Goal: Register for event/course

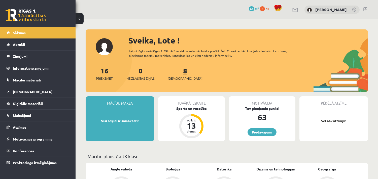
click at [177, 72] on link "8 Ieskaites" at bounding box center [185, 73] width 35 height 15
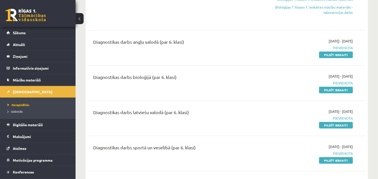
scroll to position [202, 0]
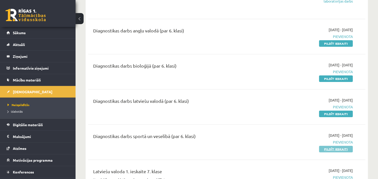
click at [339, 150] on link "Pildīt ieskaiti" at bounding box center [336, 149] width 34 height 7
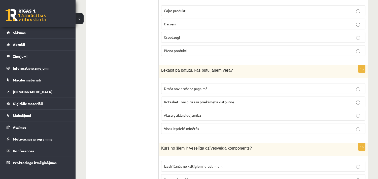
scroll to position [196, 0]
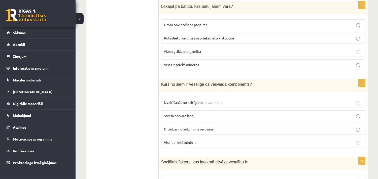
scroll to position [261, 0]
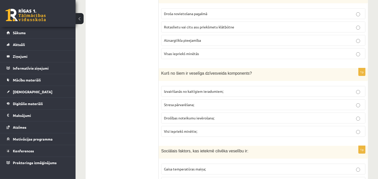
click at [219, 117] on p "Drošības noteikumu ievērošana;" at bounding box center [263, 118] width 199 height 5
click at [210, 134] on p "Visi iepriekš minētie;" at bounding box center [263, 131] width 199 height 5
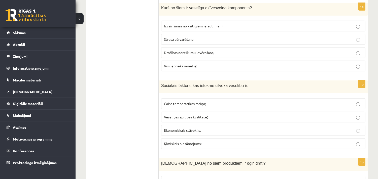
click at [182, 130] on span "Ekonomiskais stāvoklis;" at bounding box center [182, 130] width 37 height 5
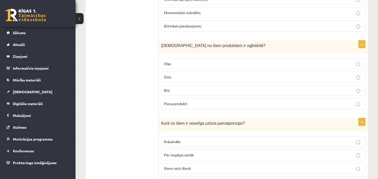
scroll to position [457, 0]
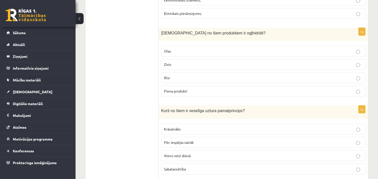
click at [180, 80] on p "Rīsi" at bounding box center [263, 77] width 199 height 5
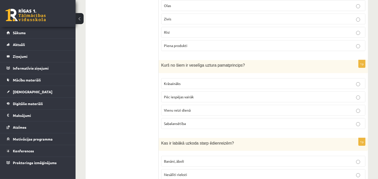
scroll to position [523, 0]
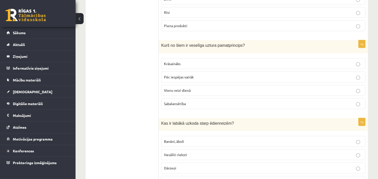
click at [193, 109] on label "Sabalansētība" at bounding box center [263, 104] width 204 height 11
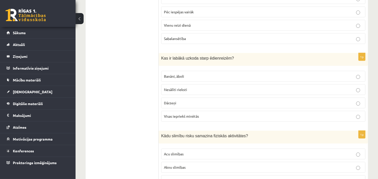
click at [172, 117] on span "Visas iepriekš minētās" at bounding box center [181, 116] width 35 height 5
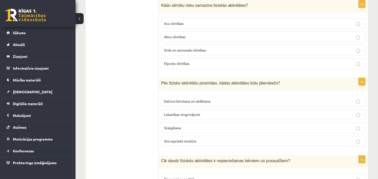
scroll to position [653, 0]
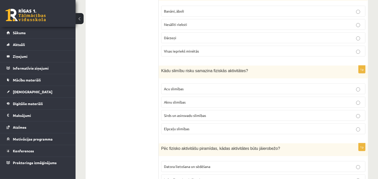
click at [225, 118] on p "Sirds un asinsvadu slimības" at bounding box center [263, 115] width 199 height 5
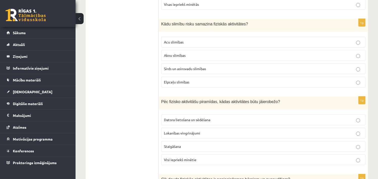
scroll to position [719, 0]
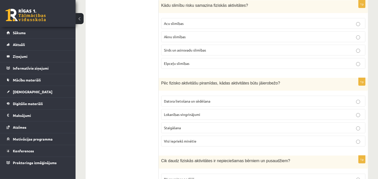
click at [202, 104] on span "Datora lietošana un sēdēšana" at bounding box center [187, 101] width 46 height 5
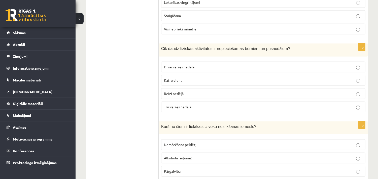
scroll to position [849, 0]
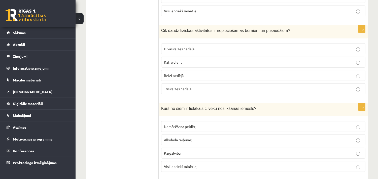
click at [180, 92] on p "Trīs reizes nedēļā" at bounding box center [263, 88] width 199 height 5
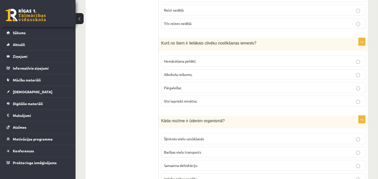
click at [168, 104] on span "Visi iepriekš minētie;" at bounding box center [180, 101] width 33 height 5
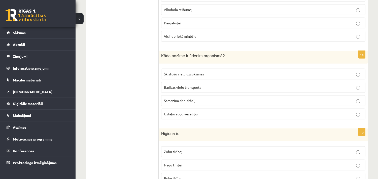
click at [182, 99] on label "Samazina dehidrāciju" at bounding box center [263, 101] width 204 height 11
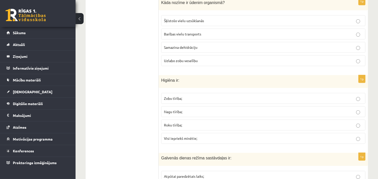
scroll to position [1045, 0]
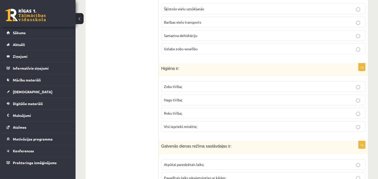
click at [192, 129] on span "Visi iepriekš minētie;" at bounding box center [180, 127] width 33 height 5
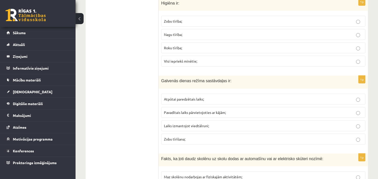
click at [180, 102] on span "Atpūtai paredzētais laiks;" at bounding box center [184, 99] width 40 height 5
click at [131, 137] on ul "Tests Izvērtējums!" at bounding box center [125, 152] width 68 height 2344
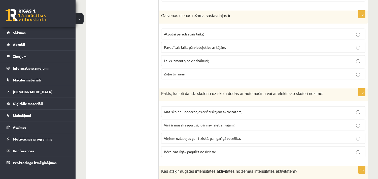
scroll to position [1241, 0]
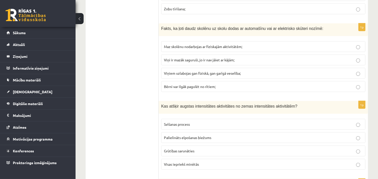
click at [248, 49] on p "Maz skolēnu nodarbojas ar fiziskajām aktivitātēm;" at bounding box center [263, 46] width 199 height 5
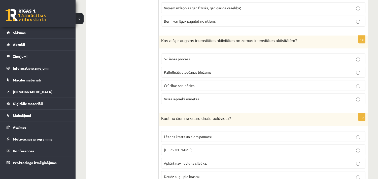
click at [174, 101] on span "Visas iepriekš minētās" at bounding box center [181, 99] width 35 height 5
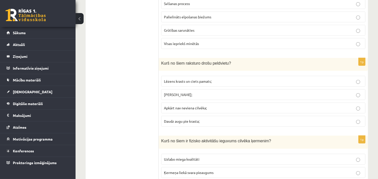
scroll to position [1372, 0]
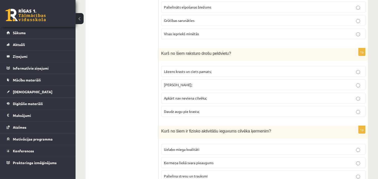
click at [205, 74] on span "Lēzens krasts un ciets pamats;" at bounding box center [188, 71] width 48 height 5
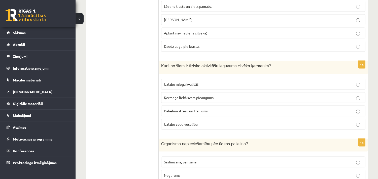
click at [226, 87] on p "Uzlabo miega kvalitāti" at bounding box center [263, 84] width 199 height 5
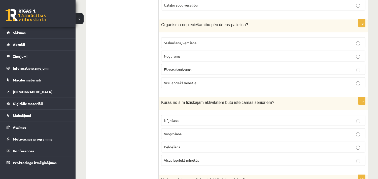
scroll to position [1568, 0]
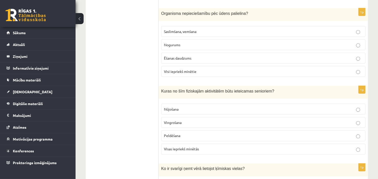
click at [190, 74] on span "Visi iepriekš minētie" at bounding box center [180, 71] width 33 height 5
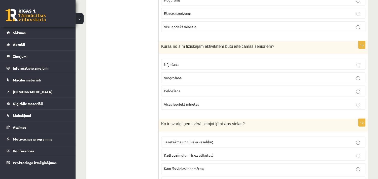
scroll to position [1634, 0]
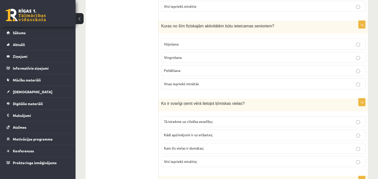
click at [183, 47] on p "Nūjošana" at bounding box center [263, 44] width 199 height 5
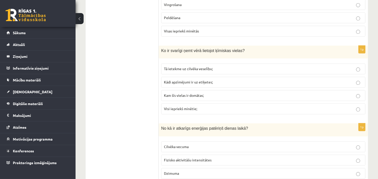
scroll to position [1699, 0]
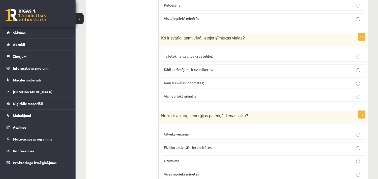
click at [182, 99] on span "Visi iepriekš minētie;" at bounding box center [180, 96] width 33 height 5
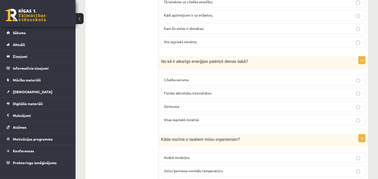
scroll to position [1764, 0]
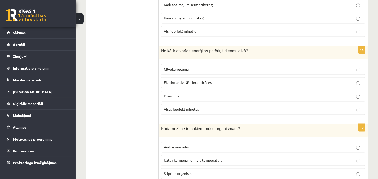
click at [178, 112] on span "Visas iepriekš minētās" at bounding box center [181, 109] width 35 height 5
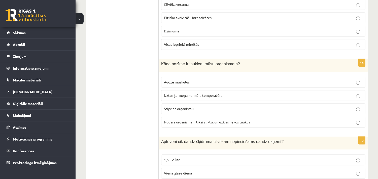
click at [211, 98] on span "Uztur ķermeņa normālu temperatūru" at bounding box center [193, 95] width 59 height 5
drag, startPoint x: 185, startPoint y: 70, endPoint x: 200, endPoint y: 70, distance: 14.6
click at [200, 66] on span "Kāda nozīme ir taukiem mūsu organismam?" at bounding box center [200, 64] width 79 height 4
click at [198, 72] on div "Kāda nozīme ir taukiem mūsu organismam?" at bounding box center [263, 65] width 209 height 13
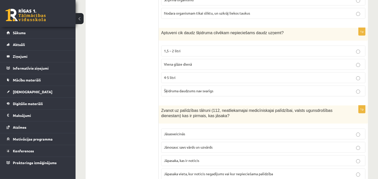
scroll to position [1960, 0]
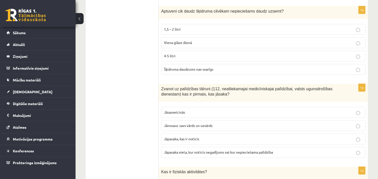
click at [179, 32] on span "1,5 – 2 litri" at bounding box center [172, 29] width 17 height 5
click at [184, 155] on label "Jāpasaka vieta, kur noticis negadījums vai kur nepieciešama palīdzība" at bounding box center [263, 152] width 204 height 11
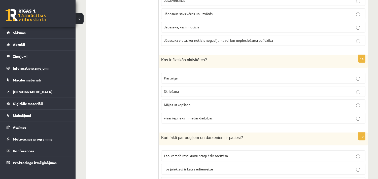
scroll to position [2091, 0]
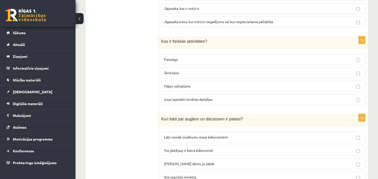
click at [171, 102] on p "visas iepriekš minētās darbības" at bounding box center [263, 99] width 199 height 5
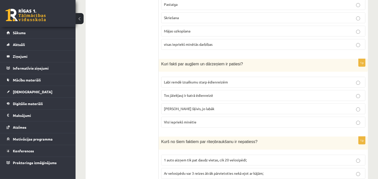
scroll to position [2156, 0]
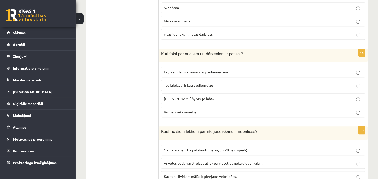
click at [175, 118] on label "Visi iepriekš minētie" at bounding box center [263, 112] width 204 height 11
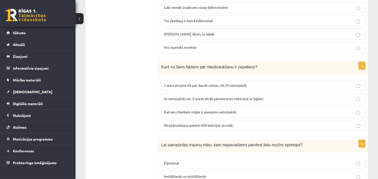
scroll to position [2212, 0]
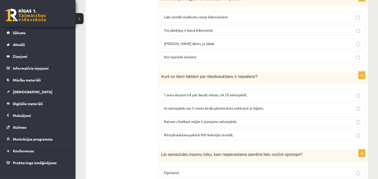
click at [210, 124] on span "Katram cilvēkam mājās ir pieejams velosipēds;" at bounding box center [200, 121] width 73 height 5
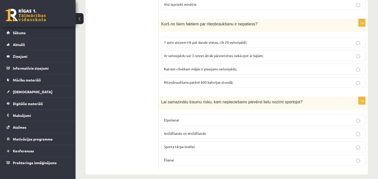
scroll to position [2277, 0]
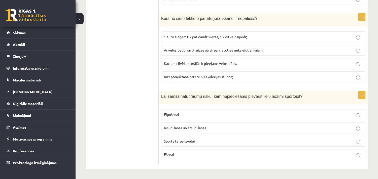
click at [175, 130] on p "Iesildīšanās un atsildīšanās" at bounding box center [263, 128] width 199 height 5
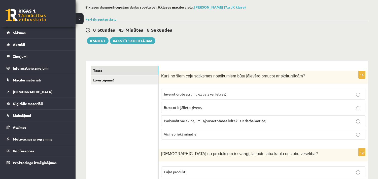
scroll to position [0, 0]
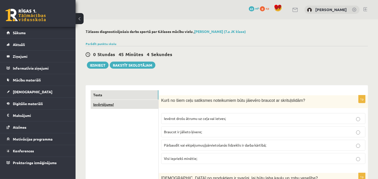
click at [116, 105] on link "Izvērtējums!" at bounding box center [125, 104] width 68 height 9
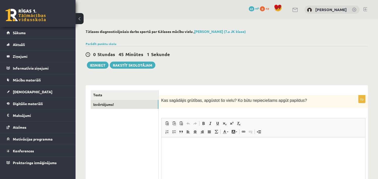
scroll to position [59, 0]
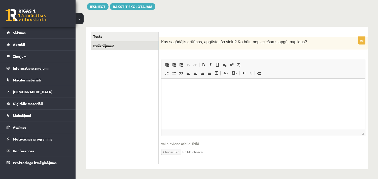
click at [184, 90] on html at bounding box center [263, 86] width 204 height 15
click at [198, 85] on p "**********" at bounding box center [263, 86] width 194 height 5
click at [260, 87] on p "**********" at bounding box center [263, 86] width 194 height 5
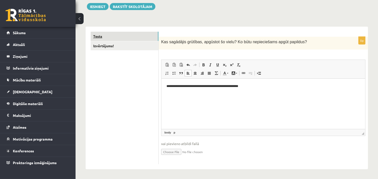
click at [110, 36] on link "Tests" at bounding box center [125, 36] width 68 height 9
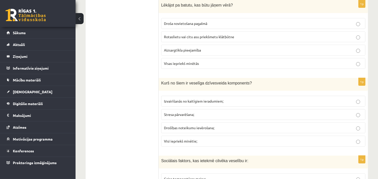
scroll to position [0, 0]
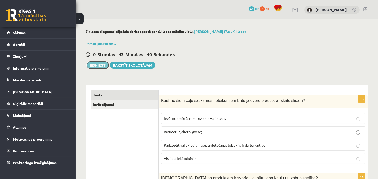
click at [100, 64] on button "Iesniegt" at bounding box center [98, 65] width 22 height 7
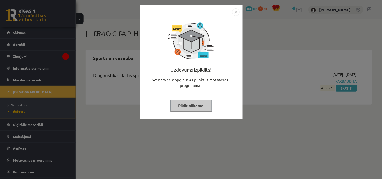
click at [235, 11] on img "Close" at bounding box center [236, 12] width 8 height 8
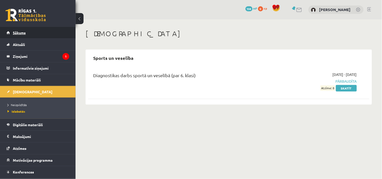
click at [27, 32] on link "Sākums" at bounding box center [38, 33] width 63 height 12
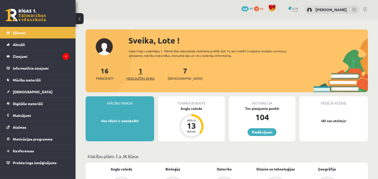
click at [146, 78] on span "Neizlasītās ziņas" at bounding box center [141, 78] width 28 height 5
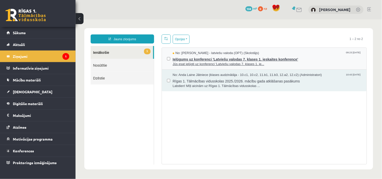
click at [245, 62] on span "Jūs esat ielūgti uz konferenci 'Latviešu valodas 7. klases 1. ie..." at bounding box center [267, 64] width 189 height 5
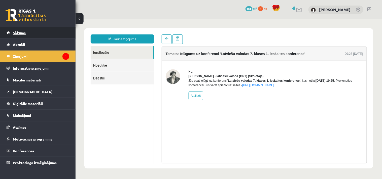
click at [23, 34] on span "Sākums" at bounding box center [19, 32] width 13 height 5
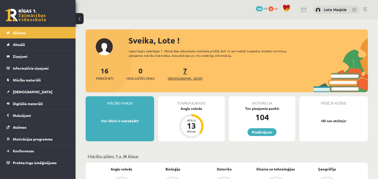
click at [180, 79] on span "[DEMOGRAPHIC_DATA]" at bounding box center [185, 78] width 35 height 5
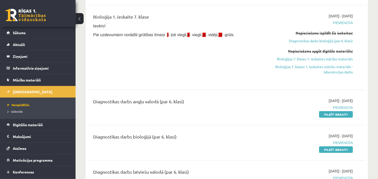
scroll to position [196, 0]
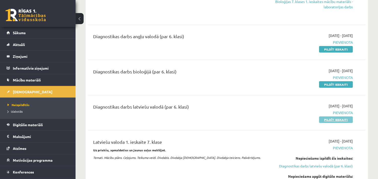
click at [330, 119] on link "Pildīt ieskaiti" at bounding box center [336, 120] width 34 height 7
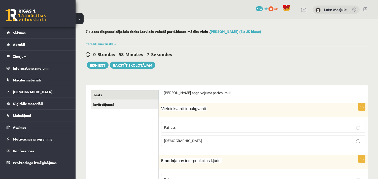
click at [172, 140] on span "[DEMOGRAPHIC_DATA]" at bounding box center [183, 141] width 38 height 5
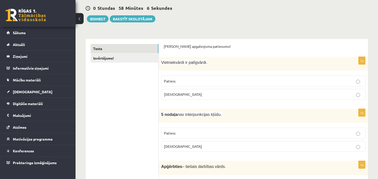
scroll to position [65, 0]
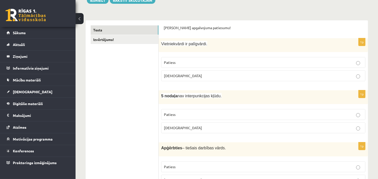
click at [180, 113] on p "Patiess" at bounding box center [263, 114] width 199 height 5
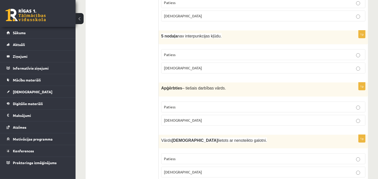
scroll to position [131, 0]
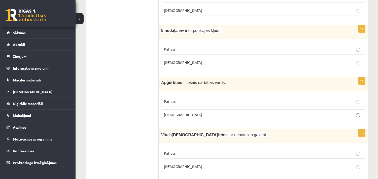
click at [183, 118] on label "Aplams" at bounding box center [263, 115] width 204 height 11
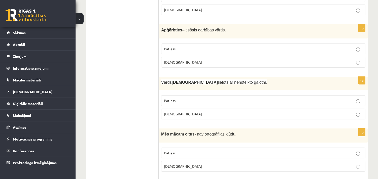
scroll to position [196, 0]
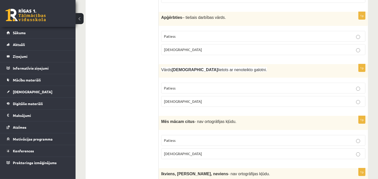
click at [190, 102] on p "Aplams" at bounding box center [263, 101] width 199 height 5
click at [201, 156] on p "Aplams" at bounding box center [263, 153] width 199 height 5
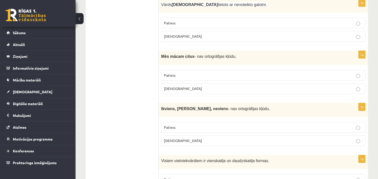
scroll to position [327, 0]
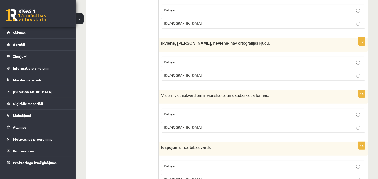
click at [290, 58] on label "Patiess" at bounding box center [263, 62] width 204 height 11
click at [185, 126] on p "Aplams" at bounding box center [263, 127] width 199 height 5
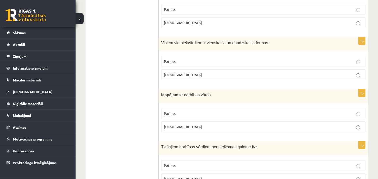
scroll to position [392, 0]
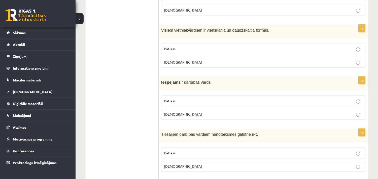
click at [200, 113] on p "Aplams" at bounding box center [263, 114] width 199 height 5
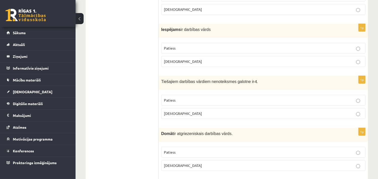
scroll to position [457, 0]
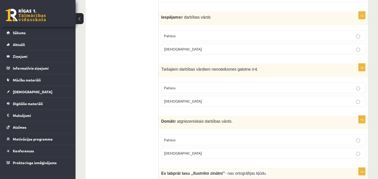
click at [174, 88] on span "Patiess" at bounding box center [170, 88] width 12 height 5
click at [189, 154] on p "Aplams" at bounding box center [263, 153] width 199 height 5
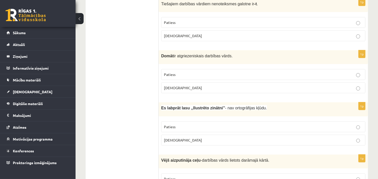
scroll to position [588, 0]
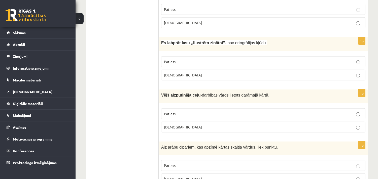
click at [192, 73] on p "Aplams" at bounding box center [263, 75] width 199 height 5
click at [187, 113] on p "Patiess" at bounding box center [263, 113] width 199 height 5
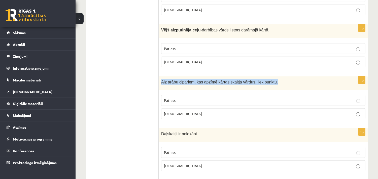
drag, startPoint x: 270, startPoint y: 82, endPoint x: 161, endPoint y: 87, distance: 109.0
click at [161, 87] on div "Aiz arābu cipariem, kas apzīmē kārtas skaitļa vārdus, liek punktu." at bounding box center [263, 84] width 209 height 14
copy span "Aiz arābu cipariem, kas apzīmē kārtas skaitļa vārdus, liek punktu."
click at [210, 101] on p "Patiess" at bounding box center [263, 100] width 199 height 5
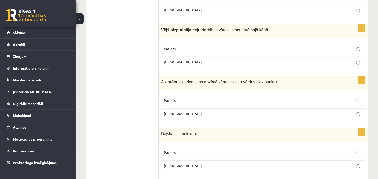
scroll to position [719, 0]
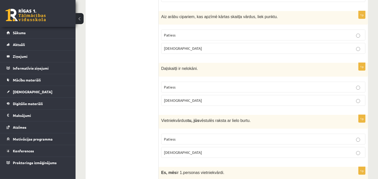
click at [193, 100] on p "Aplams" at bounding box center [263, 100] width 199 height 5
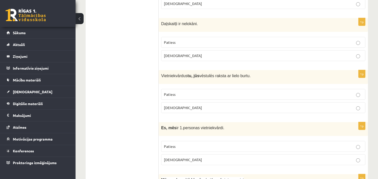
scroll to position [784, 0]
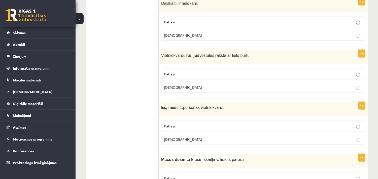
click at [199, 72] on p "Patiess" at bounding box center [263, 74] width 199 height 5
click at [199, 124] on p "Patiess" at bounding box center [263, 126] width 199 height 5
click at [137, 148] on ul "Tests Izvērtējums!" at bounding box center [125, 95] width 68 height 1579
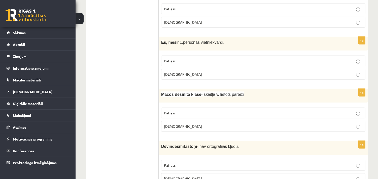
click at [180, 126] on p "Aplams" at bounding box center [263, 126] width 199 height 5
click at [146, 144] on ul "Tests Izvērtējums!" at bounding box center [125, 30] width 68 height 1579
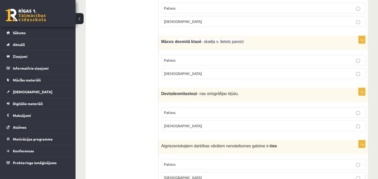
scroll to position [915, 0]
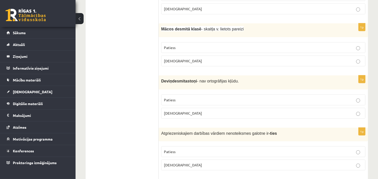
click at [178, 115] on label "Aplams" at bounding box center [263, 113] width 204 height 11
drag, startPoint x: 182, startPoint y: 81, endPoint x: 162, endPoint y: 84, distance: 19.9
click at [162, 84] on div "Deviņdesmitastoņi - nav ortogrāfijas kļūdu." at bounding box center [263, 83] width 209 height 14
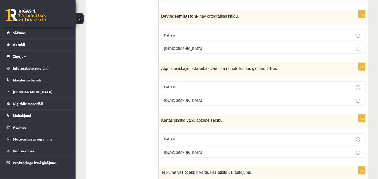
click at [177, 85] on p "Patiess" at bounding box center [263, 86] width 199 height 5
click at [187, 139] on p "Patiess" at bounding box center [263, 139] width 199 height 5
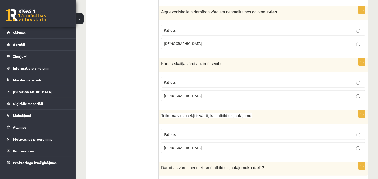
scroll to position [1045, 0]
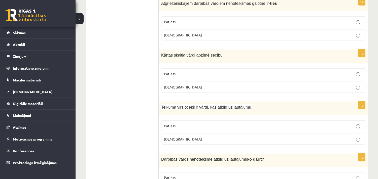
click at [202, 121] on label "Patiess" at bounding box center [263, 126] width 204 height 11
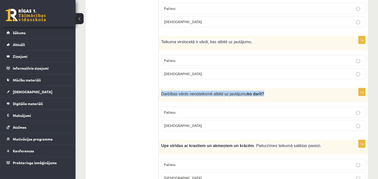
drag, startPoint x: 259, startPoint y: 91, endPoint x: 160, endPoint y: 94, distance: 98.9
click at [160, 94] on div "Darbības vārds nenoteiksmē atbild uz jautājumu ko darīt?" at bounding box center [263, 95] width 209 height 14
copy span "Darbības vārds nenoteiksmē atbild uz jautājumu ko darīt?"
click at [173, 111] on span "Patiess" at bounding box center [170, 112] width 12 height 5
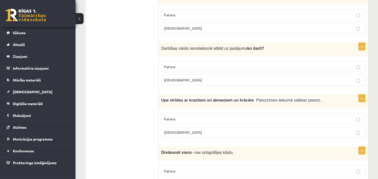
scroll to position [1176, 0]
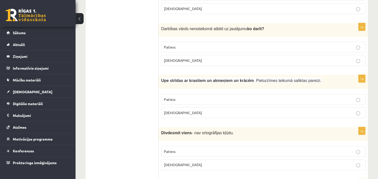
click at [189, 110] on p "Aplams" at bounding box center [263, 112] width 199 height 5
click at [172, 151] on span "Patiess" at bounding box center [170, 151] width 12 height 5
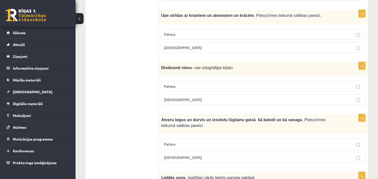
scroll to position [1307, 0]
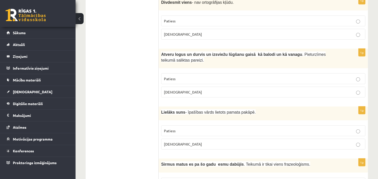
click at [187, 91] on p "Aplams" at bounding box center [263, 92] width 199 height 5
click at [173, 129] on span "Patiess" at bounding box center [170, 131] width 12 height 5
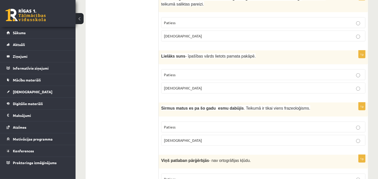
scroll to position [1372, 0]
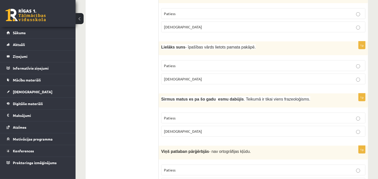
click at [174, 131] on span "Aplams" at bounding box center [183, 131] width 38 height 5
click at [182, 113] on label "Patiess" at bounding box center [263, 118] width 204 height 11
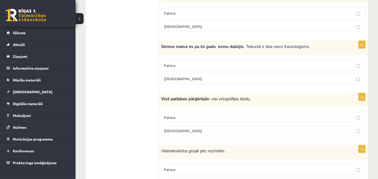
scroll to position [1437, 0]
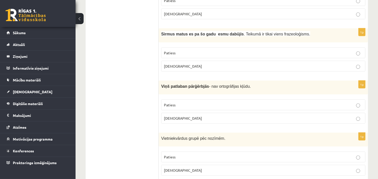
click at [188, 104] on p "Patiess" at bounding box center [263, 105] width 199 height 5
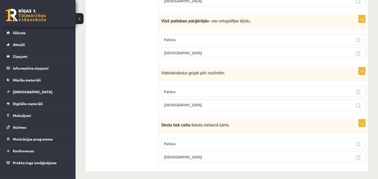
click at [187, 89] on p "Patiess" at bounding box center [263, 91] width 199 height 5
drag, startPoint x: 226, startPoint y: 124, endPoint x: 161, endPoint y: 123, distance: 65.5
click at [161, 123] on div "Skola tiek celta -lietota ciešamā kārta." at bounding box center [263, 126] width 209 height 14
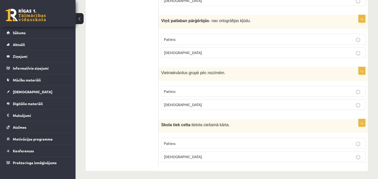
click at [183, 141] on p "Patiess" at bounding box center [263, 143] width 199 height 5
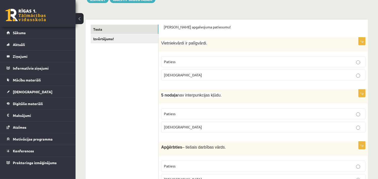
scroll to position [0, 0]
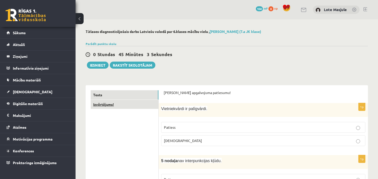
click at [107, 104] on link "Izvērtējums!" at bounding box center [125, 104] width 68 height 9
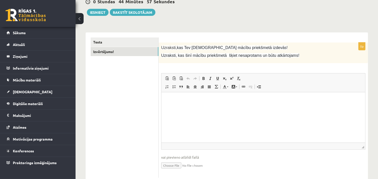
scroll to position [65, 0]
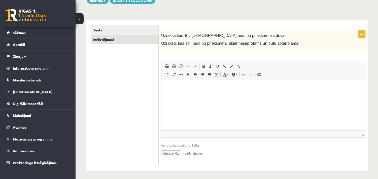
click at [181, 91] on html at bounding box center [263, 87] width 204 height 15
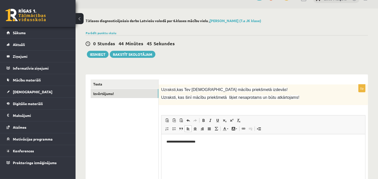
scroll to position [0, 0]
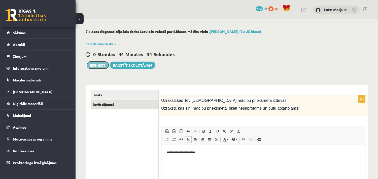
click at [101, 67] on button "Iesniegt" at bounding box center [98, 65] width 22 height 7
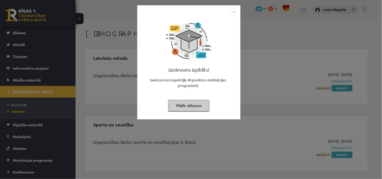
click at [235, 11] on img "Close" at bounding box center [234, 12] width 8 height 8
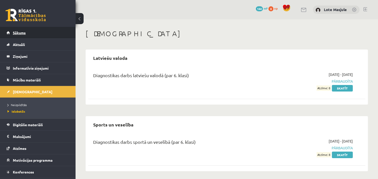
click at [24, 34] on span "Sākums" at bounding box center [19, 32] width 13 height 5
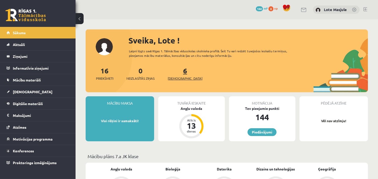
click at [176, 79] on span "[DEMOGRAPHIC_DATA]" at bounding box center [185, 78] width 35 height 5
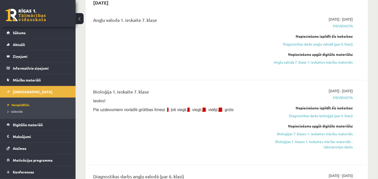
scroll to position [131, 0]
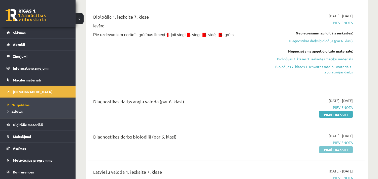
click at [337, 148] on link "Pildīt ieskaiti" at bounding box center [336, 150] width 34 height 7
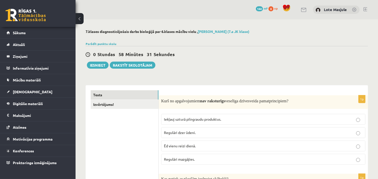
scroll to position [65, 0]
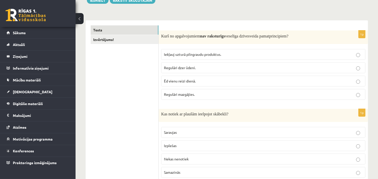
click at [193, 80] on span "Ēd vienu reizi dienā." at bounding box center [180, 81] width 32 height 5
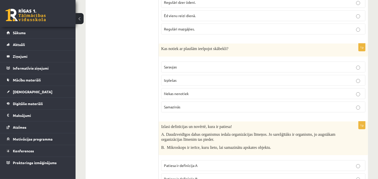
click at [176, 77] on label "Izplešas" at bounding box center [263, 80] width 204 height 11
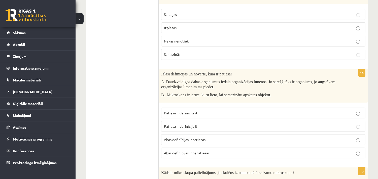
scroll to position [196, 0]
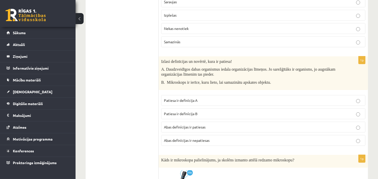
click at [206, 102] on p "Patiesa ir definīcija A" at bounding box center [263, 100] width 199 height 5
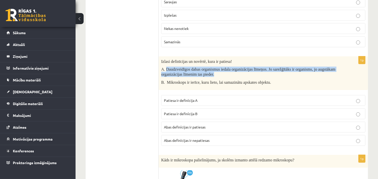
drag, startPoint x: 215, startPoint y: 77, endPoint x: 166, endPoint y: 71, distance: 49.3
click at [166, 71] on p "A. Daudzveidīgos dabas organismus iedala organizācijas līmeņos. Jo sarežģītāks …" at bounding box center [250, 72] width 179 height 10
copy span "Daudzveidīgos dabas organismus iedala organizācijas līmeņos. Jo sarežģītāks ir …"
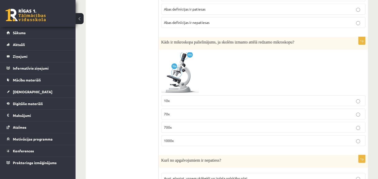
scroll to position [327, 0]
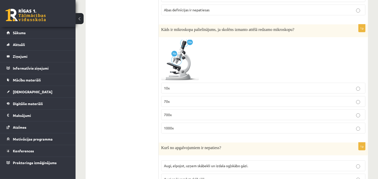
click at [220, 110] on label "700x" at bounding box center [263, 115] width 204 height 11
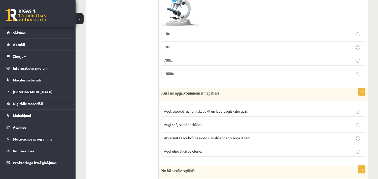
scroll to position [392, 0]
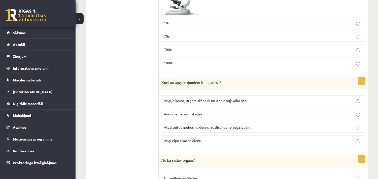
click at [284, 141] on p "Augi elpo tikai pa dienu." at bounding box center [263, 140] width 199 height 5
click at [284, 133] on label "Atvārsnītes nodrošina ūdens izdalīšanos no auga lapām." at bounding box center [263, 127] width 204 height 11
click at [283, 119] on label "Augi spēj saražot skābekli." at bounding box center [263, 114] width 204 height 11
click at [177, 143] on span "Augi elpo tikai pa dienu." at bounding box center [183, 141] width 38 height 5
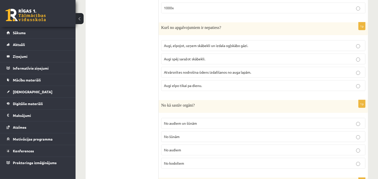
scroll to position [457, 0]
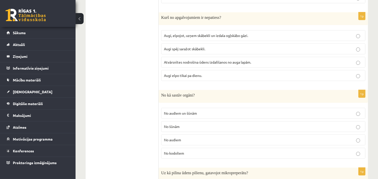
click at [171, 116] on span "No audiem un šūnām" at bounding box center [180, 113] width 33 height 5
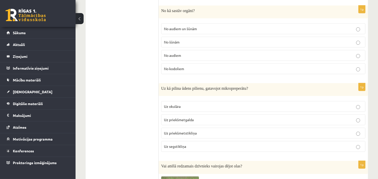
scroll to position [523, 0]
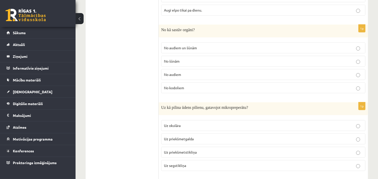
click at [188, 153] on span "Uz priekšmetstikliņa" at bounding box center [180, 152] width 33 height 5
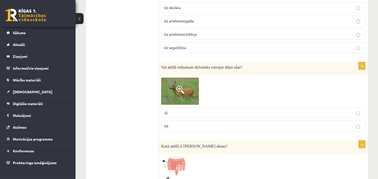
scroll to position [653, 0]
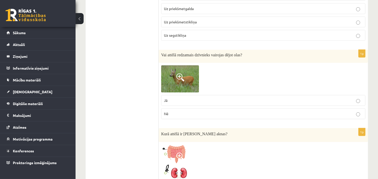
click at [187, 84] on img at bounding box center [180, 79] width 38 height 27
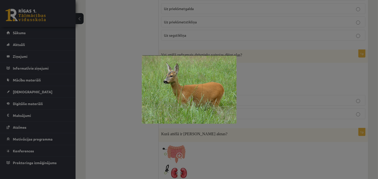
click at [222, 79] on img at bounding box center [189, 89] width 95 height 69
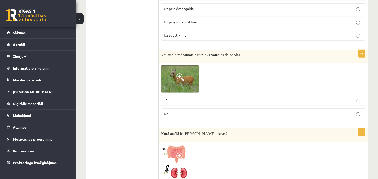
click at [177, 114] on p "Nē" at bounding box center [263, 113] width 199 height 5
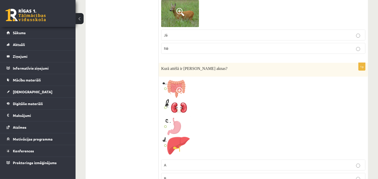
scroll to position [784, 0]
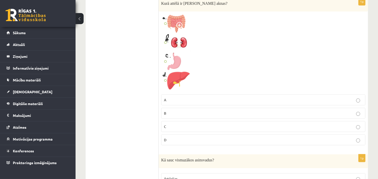
click at [187, 141] on p "D" at bounding box center [263, 140] width 199 height 5
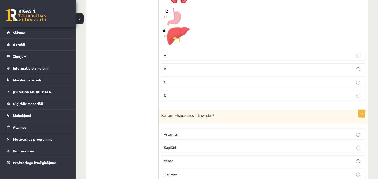
scroll to position [849, 0]
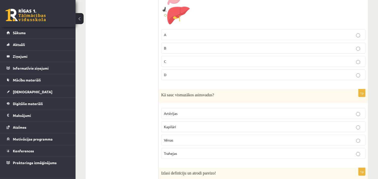
click at [224, 127] on p "Kapilāri" at bounding box center [263, 127] width 199 height 5
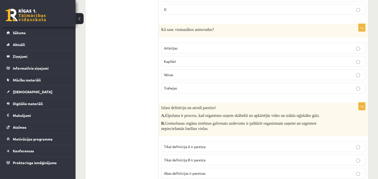
scroll to position [980, 0]
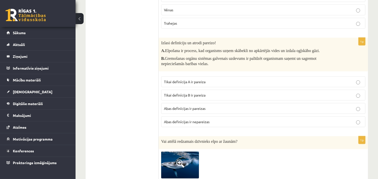
click at [206, 111] on p "Abas definīcijas ir pareizas" at bounding box center [263, 108] width 199 height 5
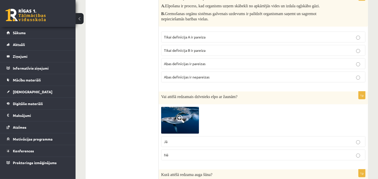
scroll to position [1045, 0]
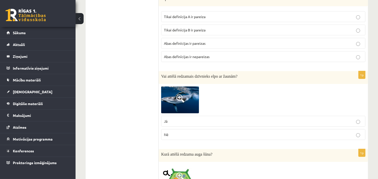
click at [177, 102] on span at bounding box center [180, 99] width 8 height 8
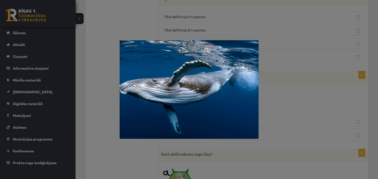
click at [244, 89] on img at bounding box center [189, 89] width 139 height 99
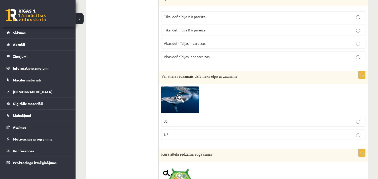
click at [230, 136] on p "Nē" at bounding box center [263, 134] width 199 height 5
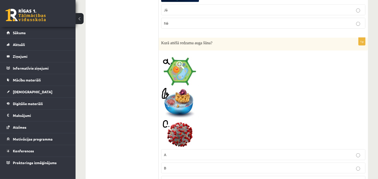
scroll to position [1176, 0]
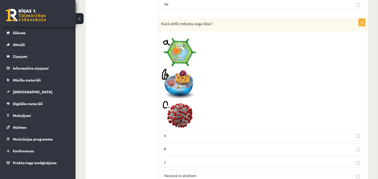
click at [175, 139] on p "A" at bounding box center [263, 135] width 199 height 5
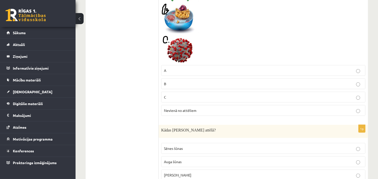
scroll to position [1307, 0]
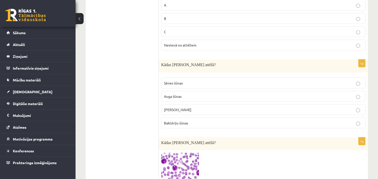
click at [199, 111] on p "Cilvēka šūnas" at bounding box center [263, 109] width 199 height 5
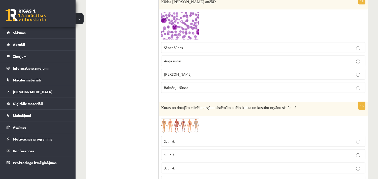
scroll to position [1437, 0]
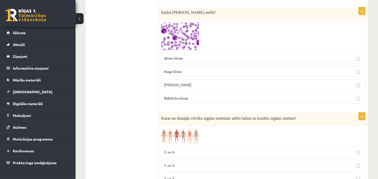
click at [178, 37] on span at bounding box center [180, 35] width 8 height 8
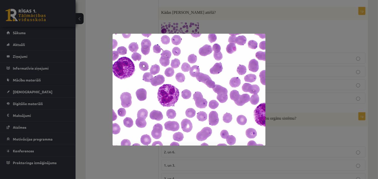
click at [274, 29] on div at bounding box center [189, 89] width 378 height 179
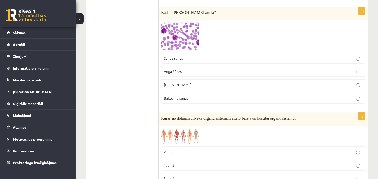
click at [182, 87] on span "Cilvēka šūnas" at bounding box center [177, 85] width 27 height 5
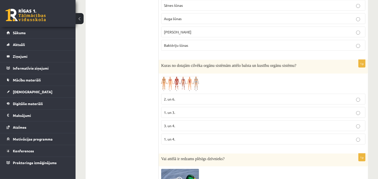
scroll to position [1503, 0]
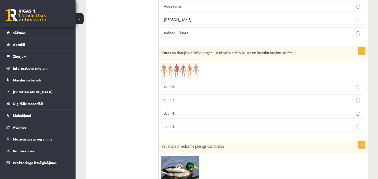
click at [173, 76] on img at bounding box center [180, 71] width 38 height 15
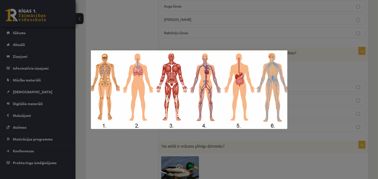
click at [119, 135] on div at bounding box center [189, 89] width 378 height 179
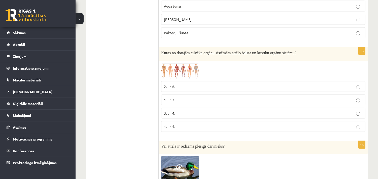
scroll to position [1568, 0]
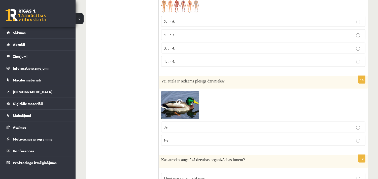
click at [173, 141] on label "Nē" at bounding box center [263, 140] width 204 height 11
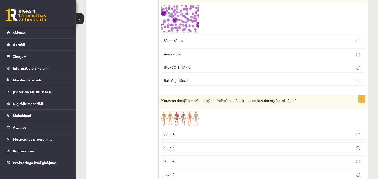
scroll to position [1390, 0]
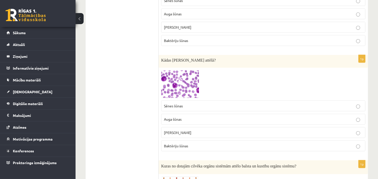
click at [185, 93] on img at bounding box center [180, 85] width 38 height 28
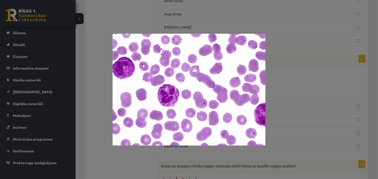
click at [171, 114] on img at bounding box center [189, 90] width 153 height 112
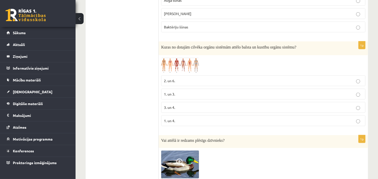
scroll to position [1520, 0]
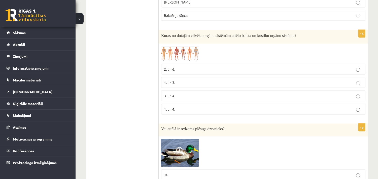
click at [190, 61] on img at bounding box center [180, 53] width 38 height 15
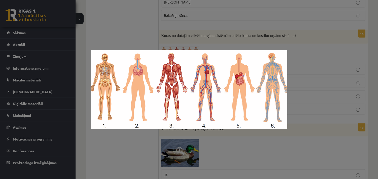
click at [333, 54] on div at bounding box center [189, 89] width 378 height 179
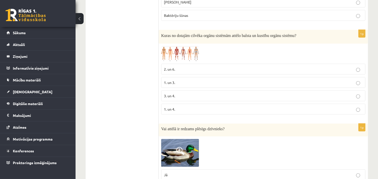
click at [178, 57] on img at bounding box center [180, 53] width 38 height 15
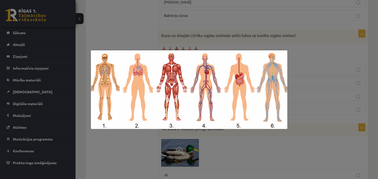
click at [207, 30] on div at bounding box center [189, 89] width 378 height 179
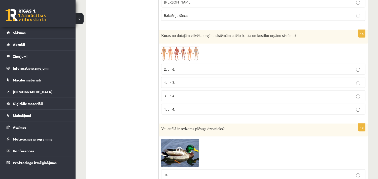
click at [180, 85] on p "1. un 3." at bounding box center [263, 82] width 199 height 5
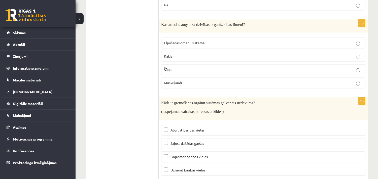
scroll to position [1716, 0]
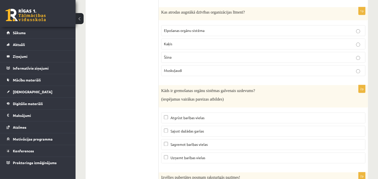
click at [284, 45] on p "Kaķis" at bounding box center [263, 43] width 199 height 5
click at [185, 147] on span "Sagremot barības vielas" at bounding box center [189, 144] width 37 height 5
click at [186, 160] on p "Uzņemt barības vielas" at bounding box center [263, 158] width 199 height 5
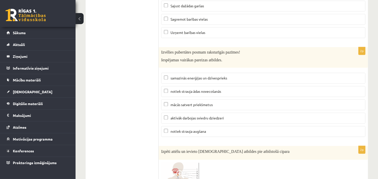
scroll to position [1847, 0]
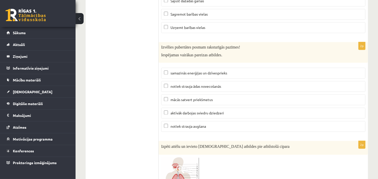
click at [191, 76] on p "samazinās enerģijas un dzīvesprieks" at bounding box center [263, 73] width 199 height 5
click at [179, 115] on span "aktīvāk darbojas sviedru dziedzeri" at bounding box center [197, 113] width 53 height 5
click at [179, 129] on span "notiek strauja augšana" at bounding box center [189, 126] width 36 height 5
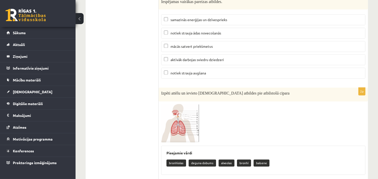
scroll to position [1912, 0]
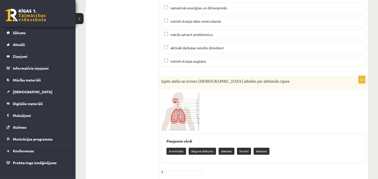
click at [194, 131] on img at bounding box center [180, 111] width 38 height 39
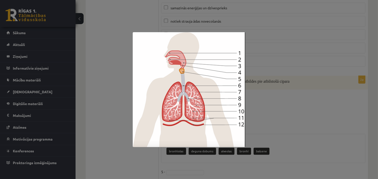
click at [293, 127] on div at bounding box center [189, 89] width 378 height 179
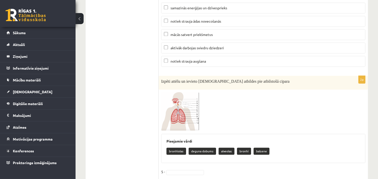
click at [190, 124] on img at bounding box center [180, 111] width 38 height 39
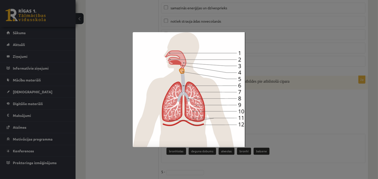
click at [299, 129] on div at bounding box center [189, 89] width 378 height 179
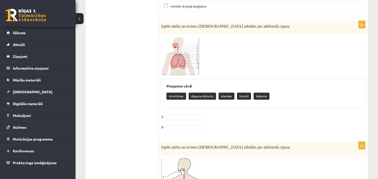
scroll to position [1978, 0]
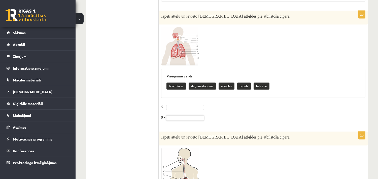
click at [179, 62] on img at bounding box center [180, 46] width 38 height 39
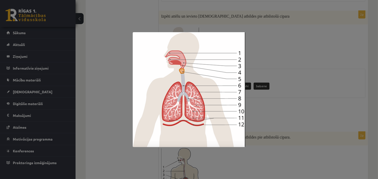
click at [288, 109] on div at bounding box center [189, 89] width 378 height 179
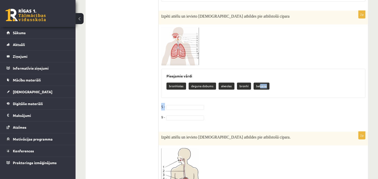
drag, startPoint x: 260, startPoint y: 89, endPoint x: 183, endPoint y: 109, distance: 78.7
click at [183, 109] on div "2p Izpēti attēlu un ievieto pareizās atbildes pie atbilstošā cipara Pieejamie v…" at bounding box center [263, 69] width 209 height 116
click at [267, 113] on fieldset "**********" at bounding box center [263, 113] width 204 height 21
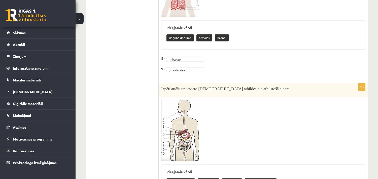
scroll to position [2043, 0]
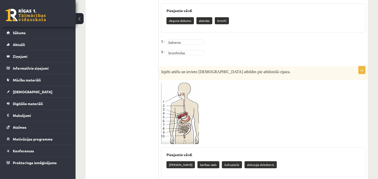
click at [181, 137] on img at bounding box center [180, 114] width 38 height 62
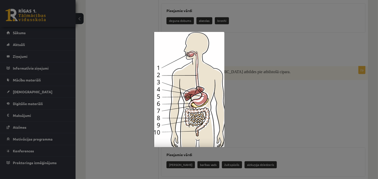
click at [246, 117] on div at bounding box center [189, 89] width 378 height 179
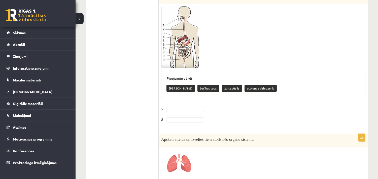
scroll to position [2108, 0]
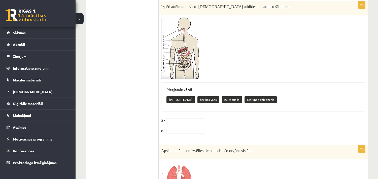
click at [186, 71] on img at bounding box center [180, 48] width 38 height 62
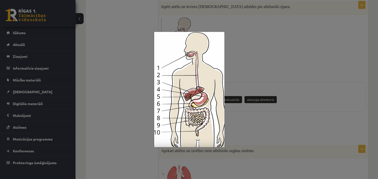
click at [233, 127] on div at bounding box center [189, 89] width 378 height 179
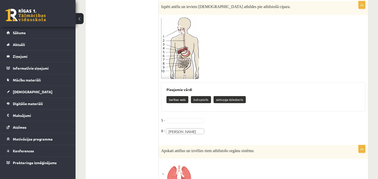
click at [221, 127] on fieldset "**********" at bounding box center [263, 127] width 204 height 21
click at [182, 72] on img at bounding box center [180, 48] width 38 height 62
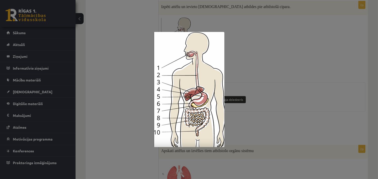
click at [246, 120] on div at bounding box center [189, 89] width 378 height 179
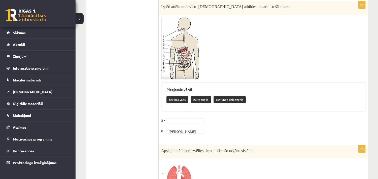
click at [188, 63] on img at bounding box center [180, 48] width 38 height 62
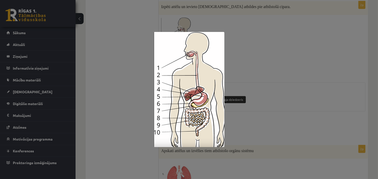
click at [242, 120] on div at bounding box center [189, 89] width 378 height 179
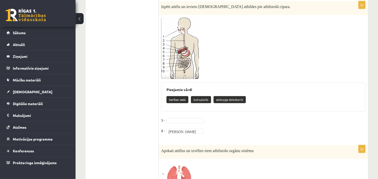
click at [190, 70] on img at bounding box center [180, 48] width 38 height 62
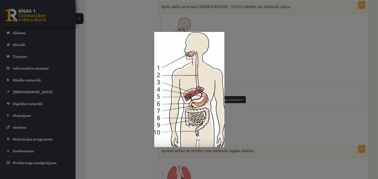
click at [263, 74] on div at bounding box center [189, 89] width 378 height 179
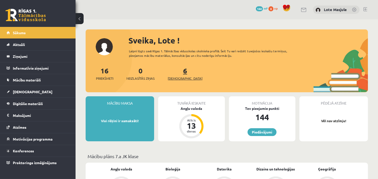
click at [176, 77] on span "[DEMOGRAPHIC_DATA]" at bounding box center [185, 78] width 35 height 5
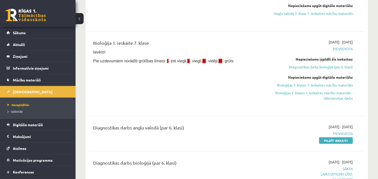
scroll to position [131, 0]
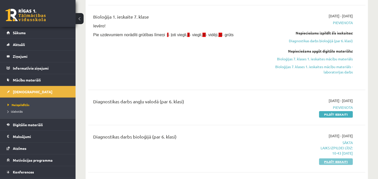
click at [343, 162] on link "Pildīt ieskaiti" at bounding box center [336, 162] width 34 height 7
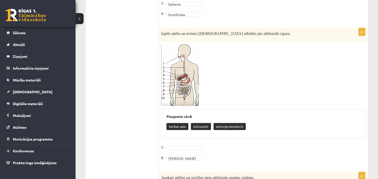
scroll to position [2091, 0]
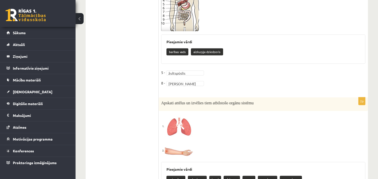
scroll to position [2222, 0]
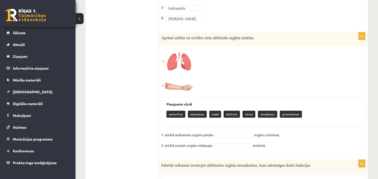
click at [197, 118] on p "elpošanas" at bounding box center [197, 114] width 19 height 7
click at [178, 64] on span at bounding box center [180, 60] width 8 height 8
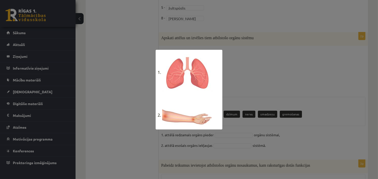
click at [191, 75] on img at bounding box center [189, 90] width 67 height 80
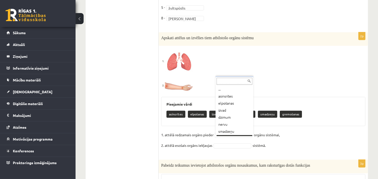
scroll to position [6, 0]
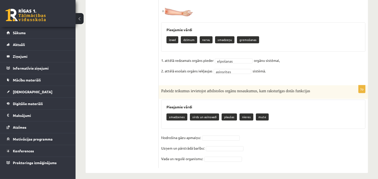
scroll to position [2305, 0]
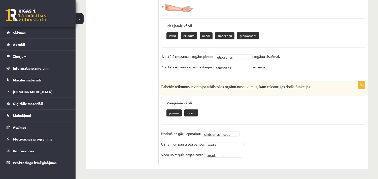
click at [260, 135] on fieldset "**********" at bounding box center [263, 146] width 204 height 32
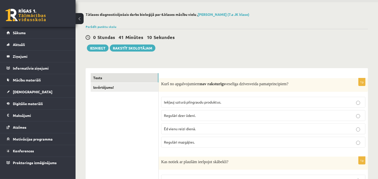
scroll to position [0, 0]
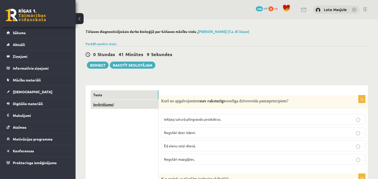
click at [102, 105] on link "Izvērtējums!" at bounding box center [125, 104] width 68 height 9
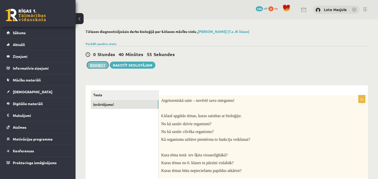
click at [98, 64] on button "Iesniegt" at bounding box center [98, 65] width 22 height 7
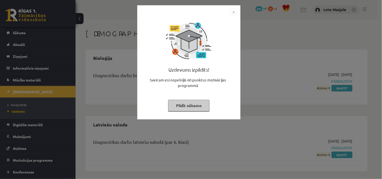
click at [235, 12] on img "Close" at bounding box center [234, 12] width 8 height 8
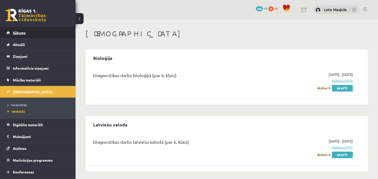
click at [21, 31] on span "Sākums" at bounding box center [19, 32] width 13 height 5
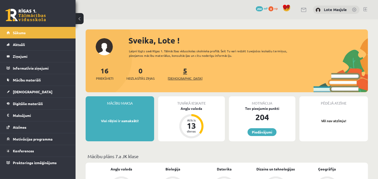
click at [180, 79] on span "[DEMOGRAPHIC_DATA]" at bounding box center [185, 78] width 35 height 5
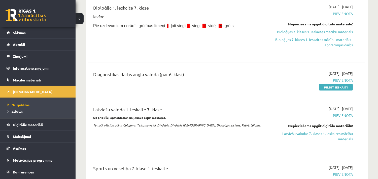
scroll to position [131, 0]
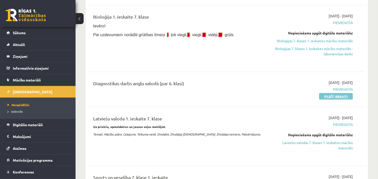
click at [329, 95] on link "Pildīt ieskaiti" at bounding box center [336, 96] width 34 height 7
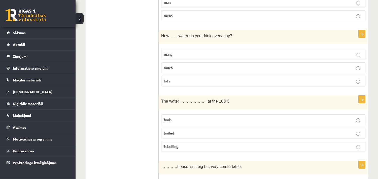
scroll to position [65, 0]
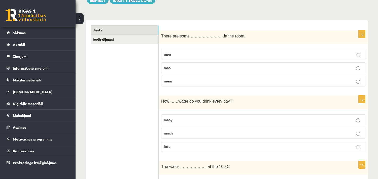
click at [192, 54] on p "men" at bounding box center [263, 54] width 199 height 5
click at [172, 135] on span "much" at bounding box center [168, 133] width 9 height 5
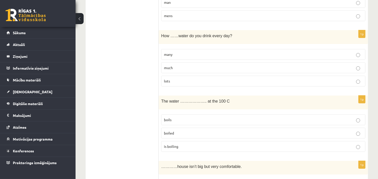
click at [182, 116] on label "boils" at bounding box center [263, 120] width 204 height 11
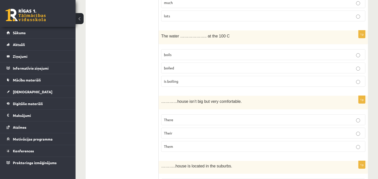
scroll to position [261, 0]
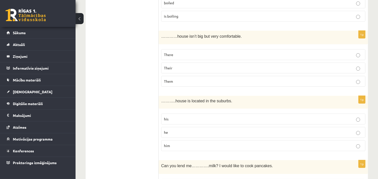
click at [165, 65] on label "Their" at bounding box center [263, 68] width 204 height 11
drag, startPoint x: 254, startPoint y: 14, endPoint x: 255, endPoint y: 27, distance: 12.9
drag, startPoint x: 255, startPoint y: 27, endPoint x: 150, endPoint y: 67, distance: 112.0
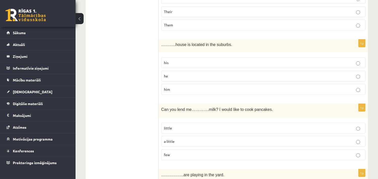
scroll to position [327, 0]
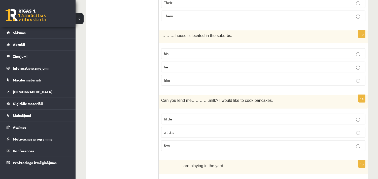
click at [241, 52] on p "his" at bounding box center [263, 53] width 199 height 5
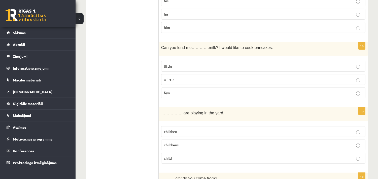
scroll to position [392, 0]
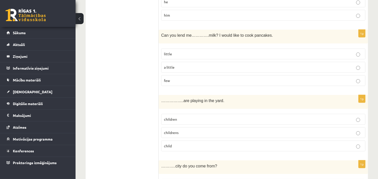
click at [186, 66] on p "a little" at bounding box center [263, 67] width 199 height 5
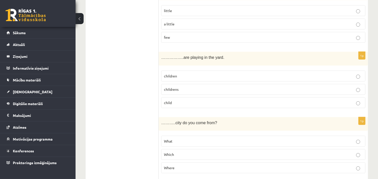
scroll to position [457, 0]
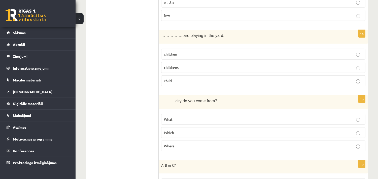
click at [182, 53] on p "children" at bounding box center [263, 54] width 199 height 5
click at [166, 131] on p "Which" at bounding box center [263, 132] width 199 height 5
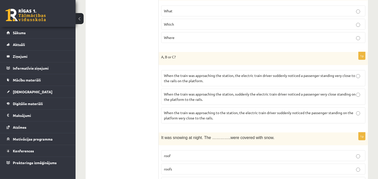
scroll to position [588, 0]
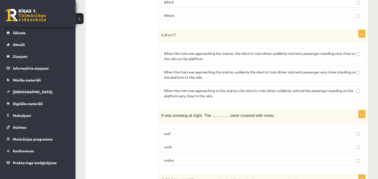
drag, startPoint x: 342, startPoint y: 62, endPoint x: 342, endPoint y: 60, distance: 2.5
click at [342, 61] on label "When the train was approaching the station, the electric train driver suddenly …" at bounding box center [263, 56] width 204 height 16
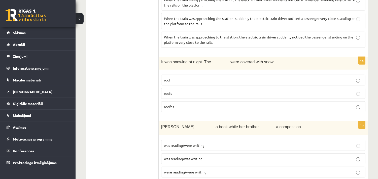
scroll to position [653, 0]
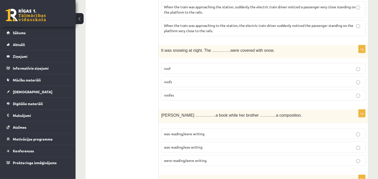
click at [177, 70] on p "roof" at bounding box center [263, 68] width 199 height 5
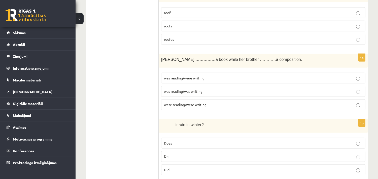
scroll to position [719, 0]
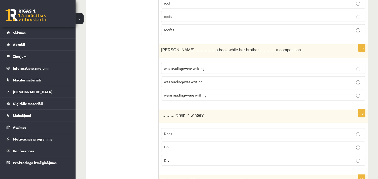
click at [192, 16] on p "roofs" at bounding box center [263, 16] width 199 height 5
click at [177, 86] on label "was reading/was writing" at bounding box center [263, 82] width 204 height 11
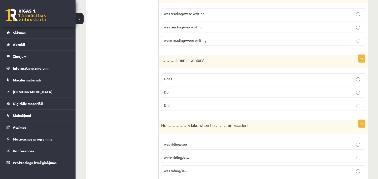
scroll to position [784, 0]
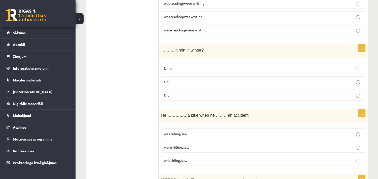
click at [226, 65] on label "Does" at bounding box center [263, 68] width 204 height 11
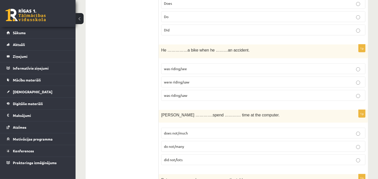
drag, startPoint x: 205, startPoint y: 95, endPoint x: 190, endPoint y: 99, distance: 16.0
click at [190, 98] on p "was riding/saw" at bounding box center [263, 95] width 199 height 5
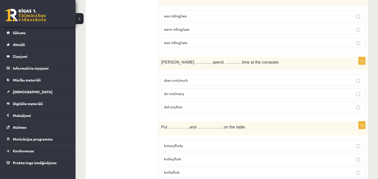
scroll to position [915, 0]
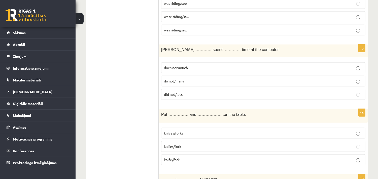
click at [185, 68] on span "does not/much" at bounding box center [176, 68] width 24 height 5
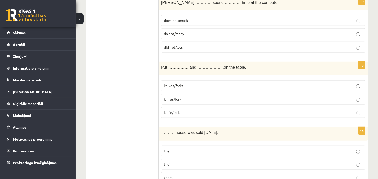
scroll to position [980, 0]
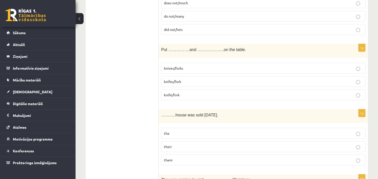
click at [164, 83] on span "knifes/fork" at bounding box center [172, 81] width 17 height 5
click at [176, 71] on span "knives/forks" at bounding box center [173, 68] width 19 height 5
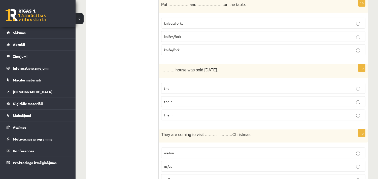
scroll to position [1045, 0]
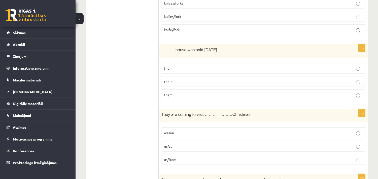
click at [179, 83] on p "their" at bounding box center [263, 81] width 199 height 5
click at [175, 62] on div "1p ………..house was sold in 2 weeks. the their them" at bounding box center [263, 74] width 209 height 60
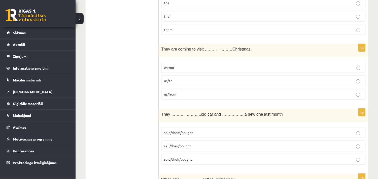
click at [180, 91] on label "us/from" at bounding box center [263, 94] width 204 height 11
click at [186, 84] on p "us/at" at bounding box center [263, 80] width 199 height 5
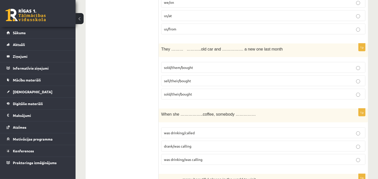
click at [200, 100] on label "sold/their/bought" at bounding box center [263, 94] width 204 height 11
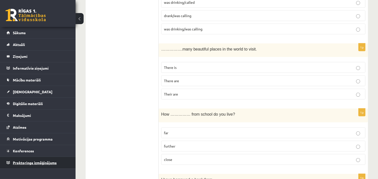
scroll to position [1241, 0]
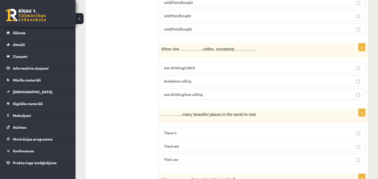
click at [167, 70] on span "was drinking/called" at bounding box center [179, 68] width 31 height 5
drag, startPoint x: 94, startPoint y: 11, endPoint x: 82, endPoint y: 99, distance: 88.2
click at [171, 149] on span "There are" at bounding box center [171, 146] width 15 height 5
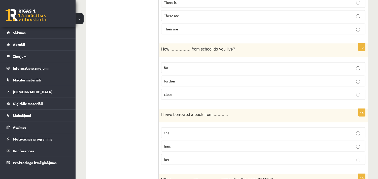
click at [180, 69] on p "far" at bounding box center [263, 67] width 199 height 5
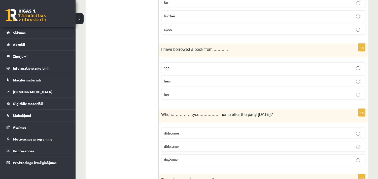
click at [170, 95] on p "her" at bounding box center [263, 94] width 199 height 5
click at [183, 97] on p "her" at bounding box center [263, 94] width 199 height 5
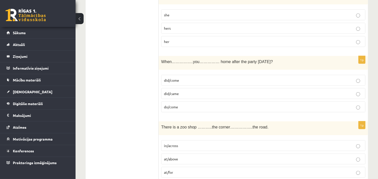
scroll to position [1503, 0]
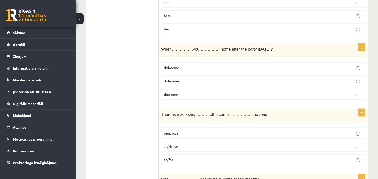
click at [189, 68] on p "did/come" at bounding box center [263, 67] width 199 height 5
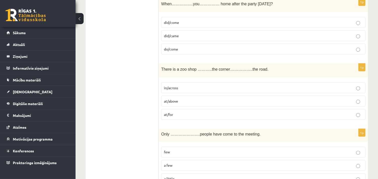
scroll to position [1568, 0]
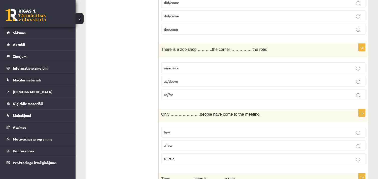
click at [178, 84] on p "at/above" at bounding box center [263, 81] width 199 height 5
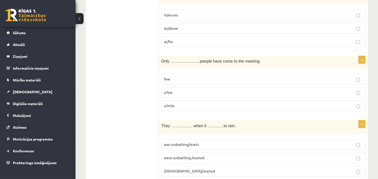
scroll to position [1634, 0]
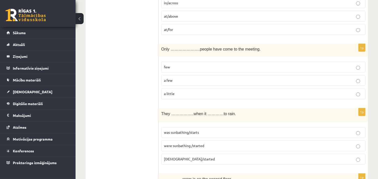
click at [180, 67] on p "few" at bounding box center [263, 67] width 199 height 5
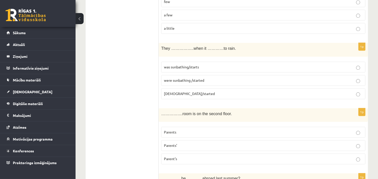
click at [213, 83] on p "were sunbathing /started" at bounding box center [263, 80] width 199 height 5
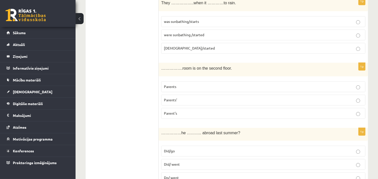
scroll to position [1764, 0]
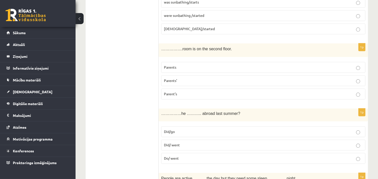
click at [200, 96] on p "Parent’s" at bounding box center [263, 93] width 199 height 5
click at [219, 83] on p "Parents’" at bounding box center [263, 80] width 199 height 5
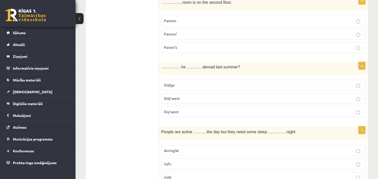
scroll to position [1829, 0]
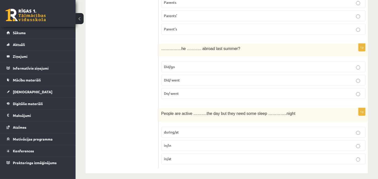
click at [250, 80] on label "Did/ went" at bounding box center [263, 80] width 204 height 11
click at [238, 68] on p "Did/go" at bounding box center [263, 66] width 199 height 5
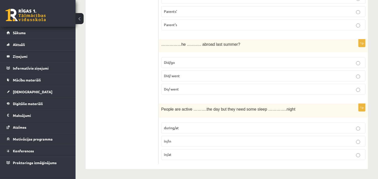
scroll to position [1837, 0]
click at [190, 124] on label "during/at" at bounding box center [263, 128] width 204 height 11
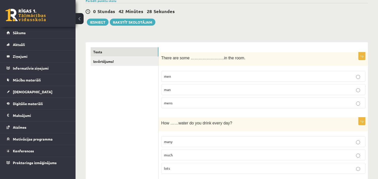
scroll to position [0, 0]
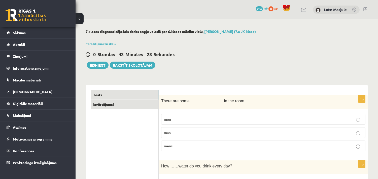
click at [105, 104] on link "Izvērtējums!" at bounding box center [125, 104] width 68 height 9
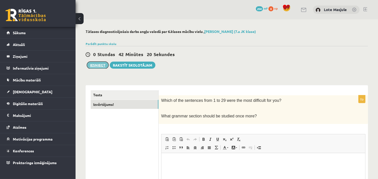
click at [96, 68] on button "Iesniegt" at bounding box center [98, 65] width 22 height 7
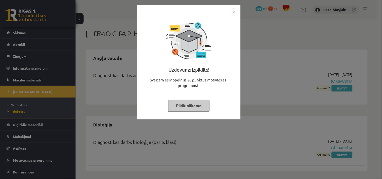
click at [237, 11] on img "Close" at bounding box center [234, 12] width 8 height 8
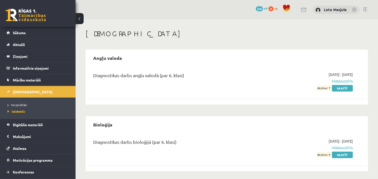
click at [24, 102] on li "Neizpildītās" at bounding box center [39, 105] width 63 height 7
click at [24, 103] on link "Neizpildītās" at bounding box center [39, 105] width 63 height 5
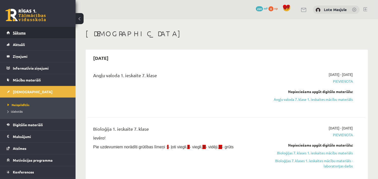
click at [20, 28] on link "Sākums" at bounding box center [38, 33] width 63 height 12
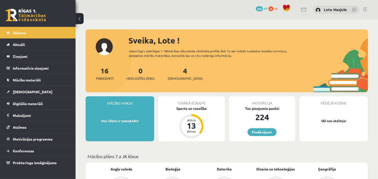
click at [364, 9] on link at bounding box center [366, 9] width 4 height 4
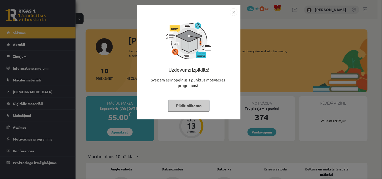
click at [235, 10] on img "Close" at bounding box center [234, 12] width 8 height 8
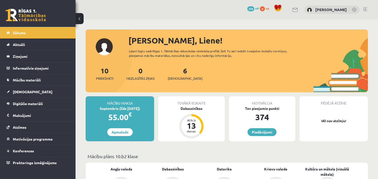
click at [177, 76] on div "6 Ieskaites" at bounding box center [185, 74] width 35 height 16
click at [177, 70] on link "6 Ieskaites" at bounding box center [185, 73] width 35 height 15
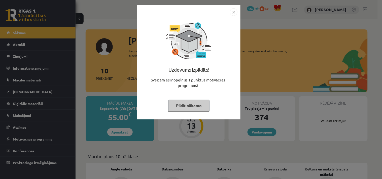
drag, startPoint x: 173, startPoint y: 39, endPoint x: 189, endPoint y: 36, distance: 16.1
click at [234, 13] on img "Close" at bounding box center [234, 12] width 8 height 8
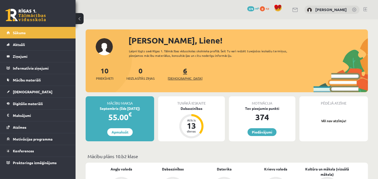
click at [182, 77] on span "[DEMOGRAPHIC_DATA]" at bounding box center [185, 78] width 35 height 5
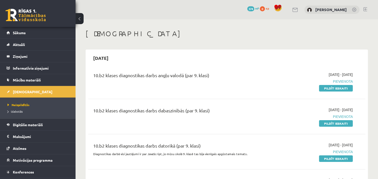
click at [364, 9] on link at bounding box center [366, 9] width 4 height 4
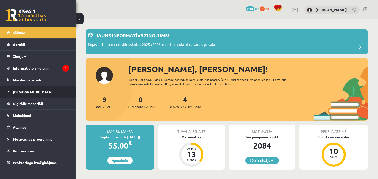
click at [34, 89] on link "[DEMOGRAPHIC_DATA]" at bounding box center [38, 92] width 63 height 12
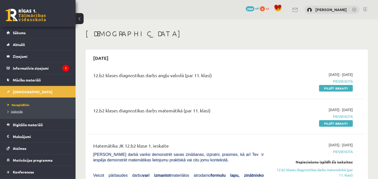
click at [13, 110] on span "Izlabotās" at bounding box center [15, 112] width 15 height 4
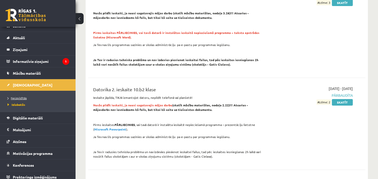
scroll to position [11, 0]
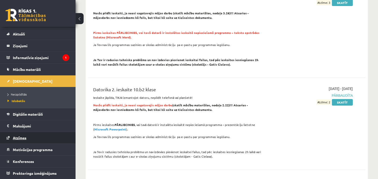
click at [18, 136] on span "Atzīmes" at bounding box center [20, 138] width 14 height 5
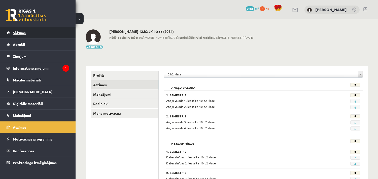
click at [35, 31] on link "Sākums" at bounding box center [38, 33] width 63 height 12
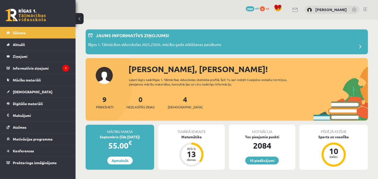
click at [367, 9] on link at bounding box center [366, 9] width 4 height 4
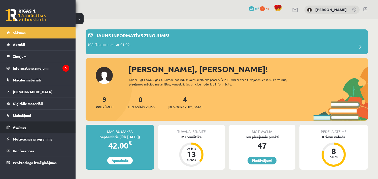
click at [30, 129] on link "Atzīmes" at bounding box center [38, 128] width 63 height 12
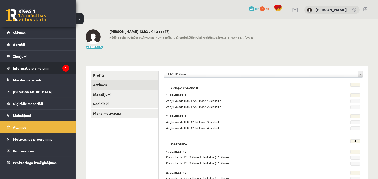
click at [49, 66] on legend "Informatīvie ziņojumi 3" at bounding box center [41, 69] width 56 height 12
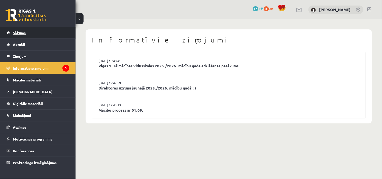
click at [58, 34] on link "Sākums" at bounding box center [38, 33] width 63 height 12
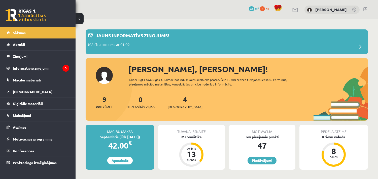
click at [366, 8] on link at bounding box center [366, 9] width 4 height 4
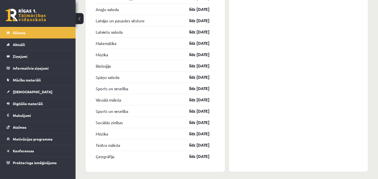
scroll to position [1151, 0]
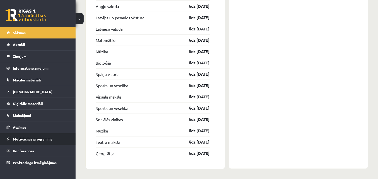
click at [45, 134] on link "Motivācijas programma" at bounding box center [38, 140] width 63 height 12
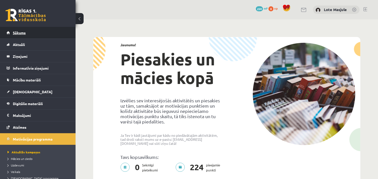
click at [22, 33] on span "Sākums" at bounding box center [19, 32] width 13 height 5
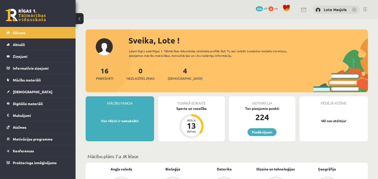
click at [261, 8] on span "224" at bounding box center [259, 8] width 7 height 5
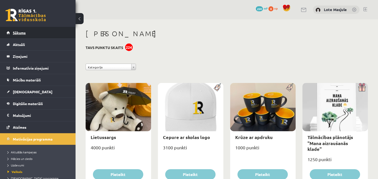
click at [51, 35] on link "Sākums" at bounding box center [38, 33] width 63 height 12
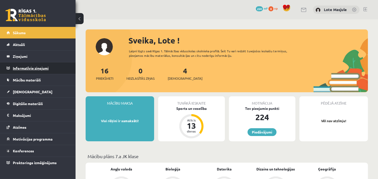
click at [38, 65] on legend "Informatīvie ziņojumi 0" at bounding box center [41, 69] width 56 height 12
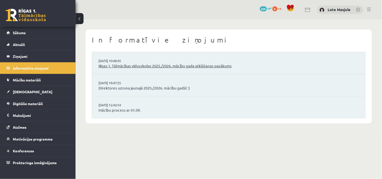
click at [158, 69] on link "Rīgas 1. Tālmācības vidusskolas 2025./2026. mācību gada atklāšanas pasākums" at bounding box center [229, 66] width 261 height 6
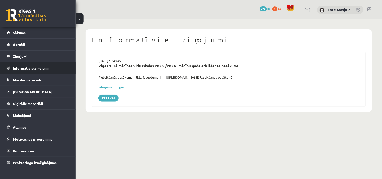
click at [39, 70] on legend "Informatīvie ziņojumi 0" at bounding box center [41, 69] width 56 height 12
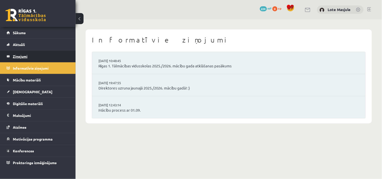
click at [52, 58] on legend "Ziņojumi 0" at bounding box center [41, 57] width 56 height 12
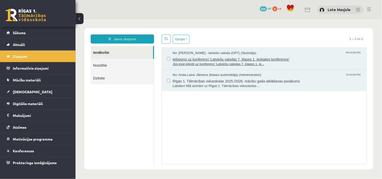
click at [208, 58] on span "Ielūgums uz konferenci 'Latviešu valodas 7. klases 1. ieskaites konference'" at bounding box center [267, 58] width 189 height 6
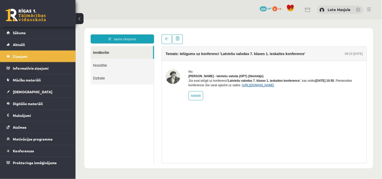
click at [274, 87] on link "https://eskola.r1tv.lv/conferences/4482/join" at bounding box center [258, 85] width 32 height 4
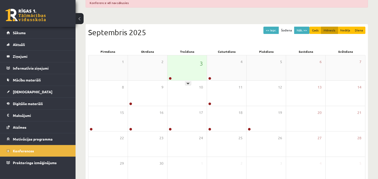
scroll to position [81, 0]
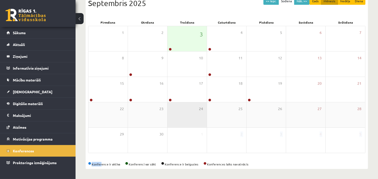
drag, startPoint x: 100, startPoint y: 167, endPoint x: 193, endPoint y: 113, distance: 106.5
click at [200, 119] on div "<< Iepr. Šodiena Nāk. >> Gads Mēnesis Nedēļa Diena [DATE] Pirmdiena Otrdiena Tr…" at bounding box center [227, 82] width 283 height 174
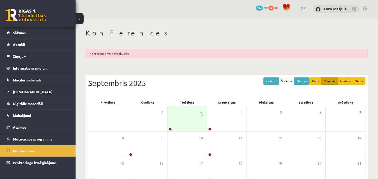
scroll to position [0, 0]
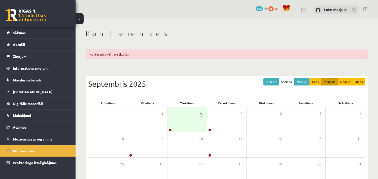
click at [157, 39] on div "Konferences" at bounding box center [227, 34] width 283 height 10
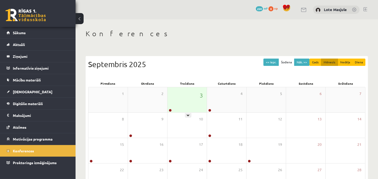
click at [180, 104] on div "3" at bounding box center [187, 99] width 39 height 25
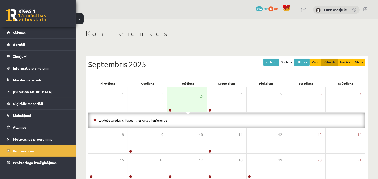
click at [160, 120] on link "Latviešu valodas 7. klases 1. ieskaites konference" at bounding box center [133, 121] width 69 height 4
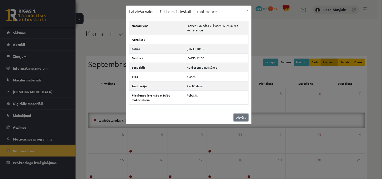
click at [235, 119] on link "Aizvērt" at bounding box center [241, 117] width 15 height 7
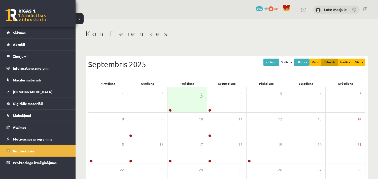
click at [61, 146] on link "Konferences" at bounding box center [38, 151] width 63 height 12
click at [54, 57] on legend "Ziņojumi 0" at bounding box center [41, 57] width 56 height 12
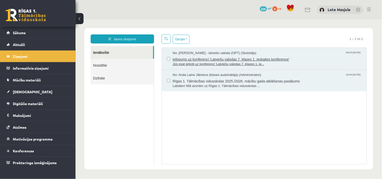
click at [191, 62] on span "Jūs esat ielūgti uz konferenci 'Latviešu valodas 7. klases 1. ie..." at bounding box center [267, 64] width 189 height 5
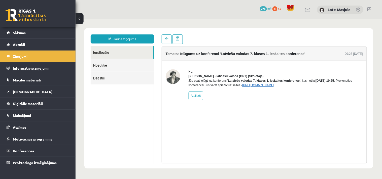
click at [253, 87] on link "[URL][DOMAIN_NAME]" at bounding box center [258, 85] width 32 height 4
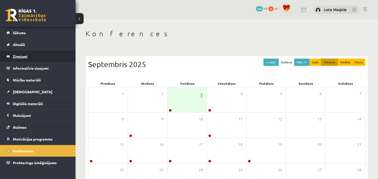
click at [42, 55] on legend "Ziņojumi 0" at bounding box center [41, 57] width 56 height 12
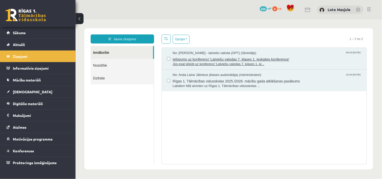
click at [223, 54] on span "No: [PERSON_NAME] - latviešu valoda (OPT) (Skolotājs)" at bounding box center [215, 53] width 84 height 5
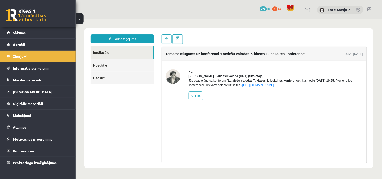
click at [256, 87] on div "Jūs esat ielūgti uz konferenci 'Latviešu valodas 7. klases 1. ieskaites konfere…" at bounding box center [276, 82] width 174 height 9
click at [254, 87] on link "[URL][DOMAIN_NAME]" at bounding box center [258, 85] width 32 height 4
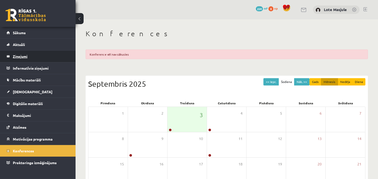
click at [44, 52] on legend "Ziņojumi 0" at bounding box center [41, 57] width 56 height 12
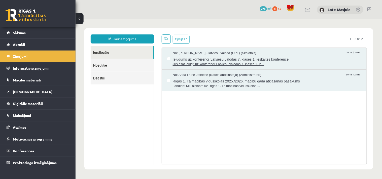
click at [207, 56] on span "Ielūgums uz konferenci 'Latviešu valodas 7. klases 1. ieskaites konference'" at bounding box center [267, 58] width 189 height 6
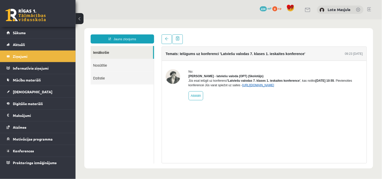
click at [274, 87] on link "[URL][DOMAIN_NAME]" at bounding box center [258, 85] width 32 height 4
